Goal: Task Accomplishment & Management: Manage account settings

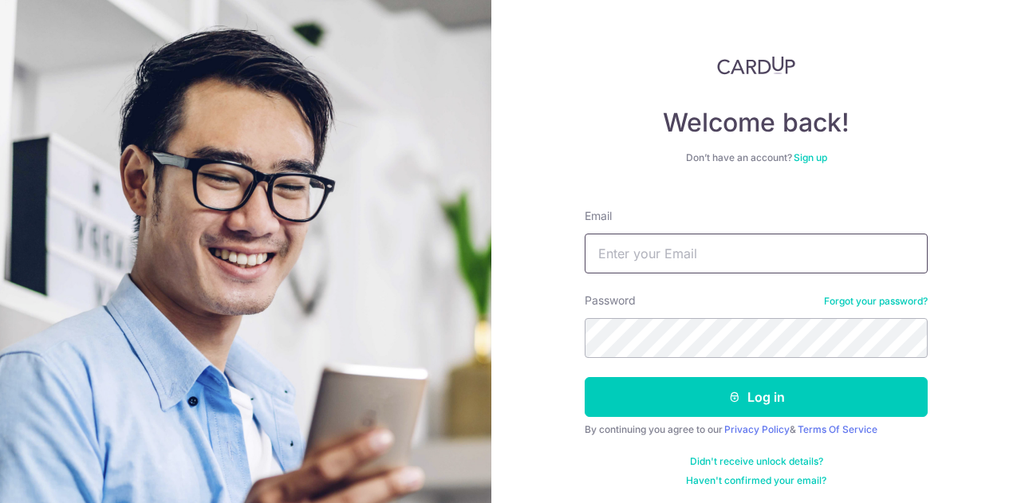
click at [675, 262] on input "Email" at bounding box center [756, 254] width 343 height 40
type input "[EMAIL_ADDRESS][DOMAIN_NAME]"
click at [585, 377] on button "Log in" at bounding box center [756, 397] width 343 height 40
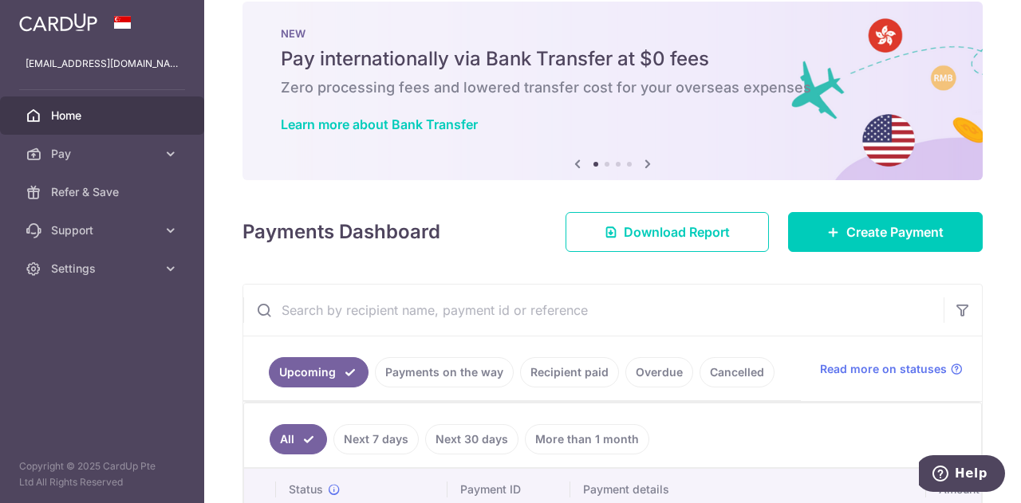
scroll to position [140, 0]
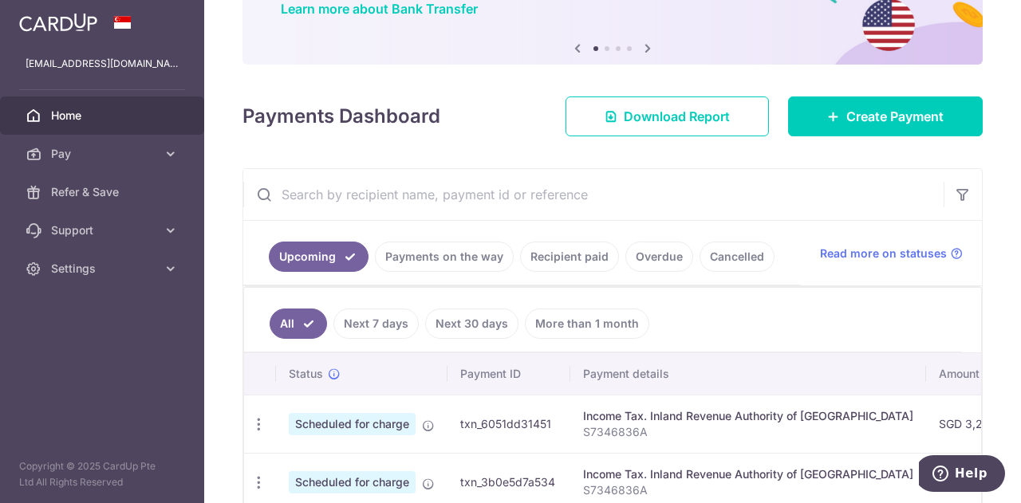
click at [559, 259] on link "Recipient paid" at bounding box center [569, 257] width 99 height 30
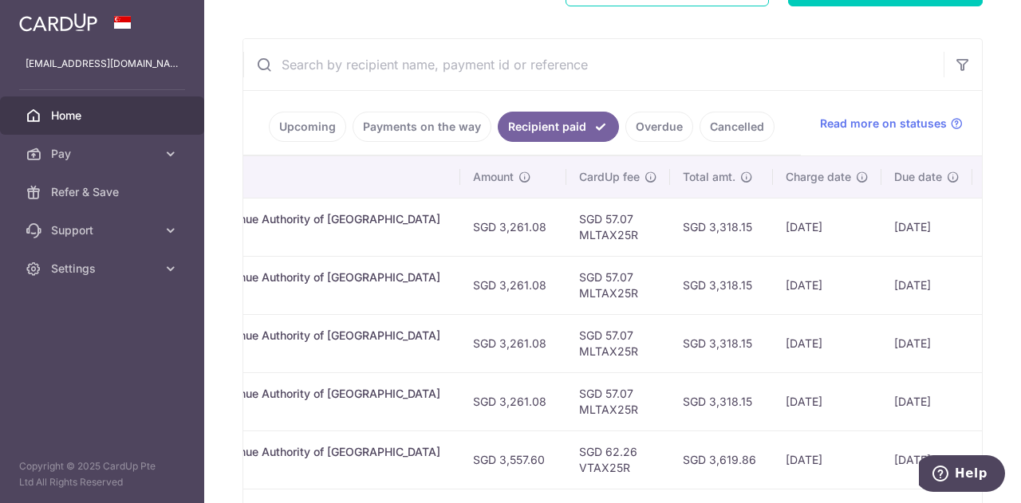
scroll to position [199, 0]
